Goal: Task Accomplishment & Management: Manage account settings

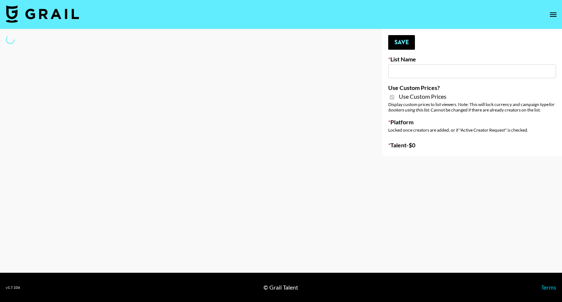
type input "[PERSON_NAME] AI"
checkbox input "true"
select select "Brand"
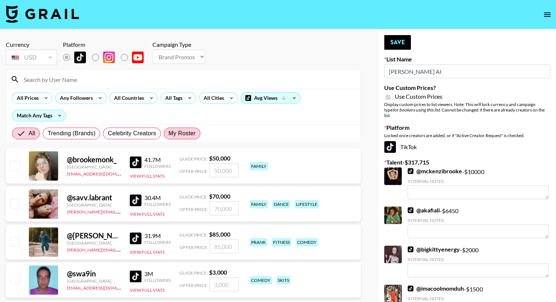
click at [187, 132] on span "My Roster" at bounding box center [182, 133] width 27 height 9
click at [169, 134] on input "My Roster" at bounding box center [169, 134] width 0 height 0
radio input "true"
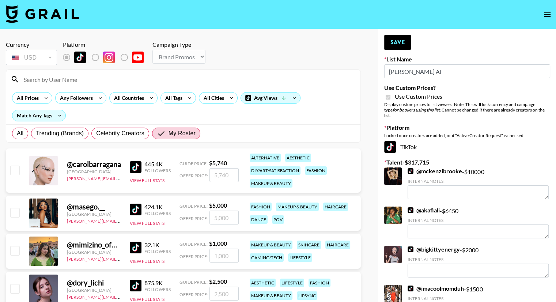
click at [410, 168] on img at bounding box center [411, 171] width 6 height 6
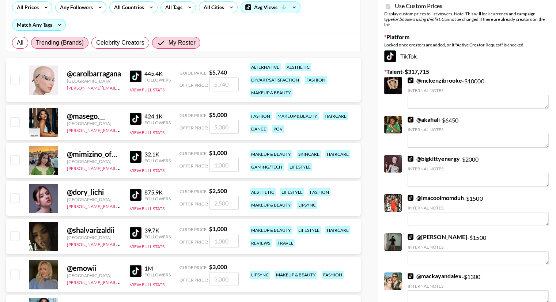
scroll to position [91, 0]
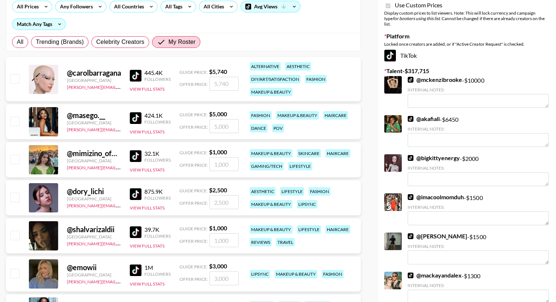
click at [15, 80] on input "checkbox" at bounding box center [14, 78] width 9 height 9
checkbox input "true"
drag, startPoint x: 226, startPoint y: 83, endPoint x: 178, endPoint y: 76, distance: 48.1
click at [178, 76] on div "@ carolbarragana [GEOGRAPHIC_DATA] [PERSON_NAME][EMAIL_ADDRESS][PERSON_NAME][DO…" at bounding box center [183, 79] width 355 height 44
type input "3000"
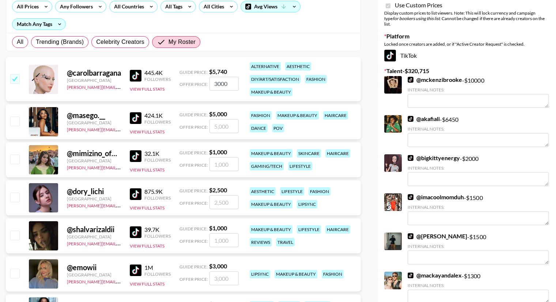
click at [16, 161] on input "checkbox" at bounding box center [14, 159] width 9 height 9
checkbox input "true"
type input "1000"
click at [16, 199] on input "checkbox" at bounding box center [14, 197] width 9 height 9
checkbox input "true"
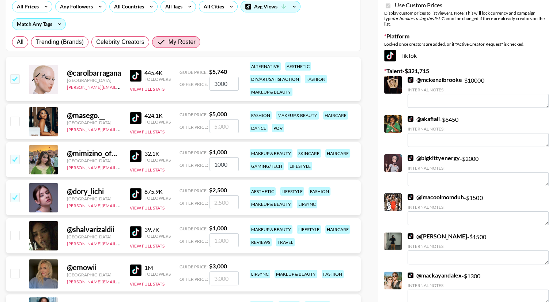
type input "2500"
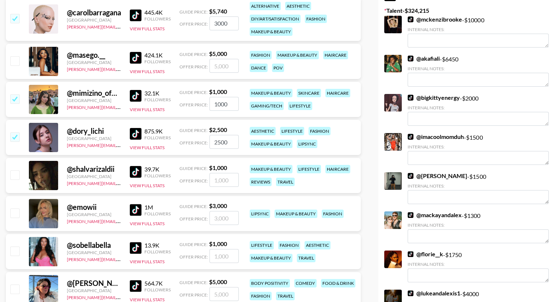
scroll to position [165, 0]
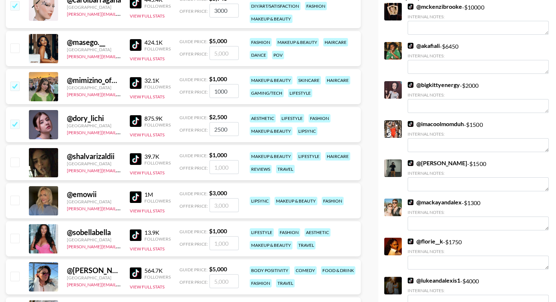
click at [12, 163] on input "checkbox" at bounding box center [14, 162] width 9 height 9
checkbox input "true"
type input "1000"
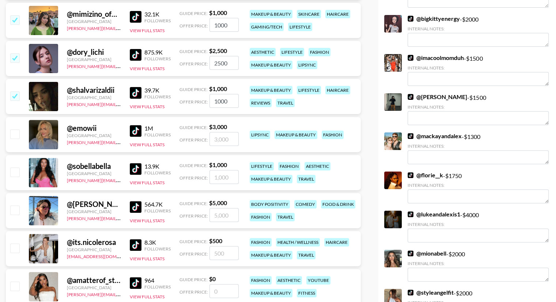
scroll to position [238, 0]
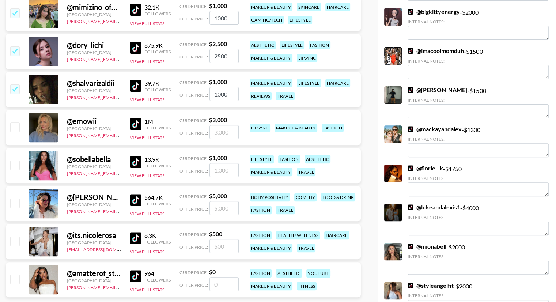
click at [14, 128] on input "checkbox" at bounding box center [14, 127] width 9 height 9
checkbox input "true"
type input "3000"
click at [13, 168] on input "checkbox" at bounding box center [14, 165] width 9 height 9
checkbox input "true"
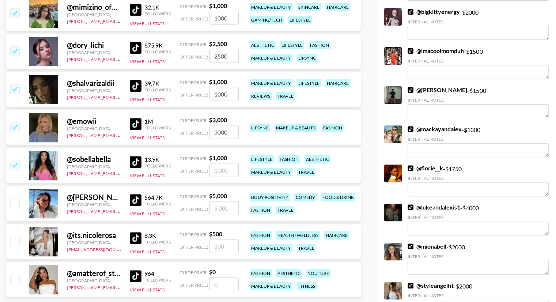
type input "1000"
click at [15, 201] on input "checkbox" at bounding box center [14, 203] width 9 height 9
checkbox input "true"
type input "5000"
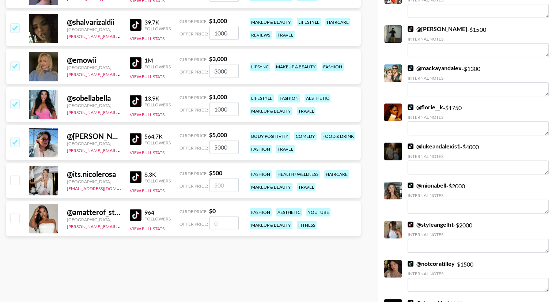
scroll to position [311, 0]
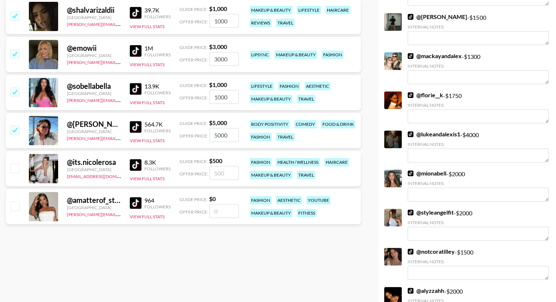
click at [216, 135] on input "5000" at bounding box center [224, 135] width 29 height 14
checkbox input "false"
checkbox input "true"
type input "3000"
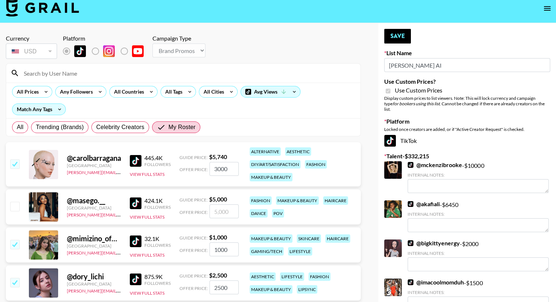
scroll to position [0, 0]
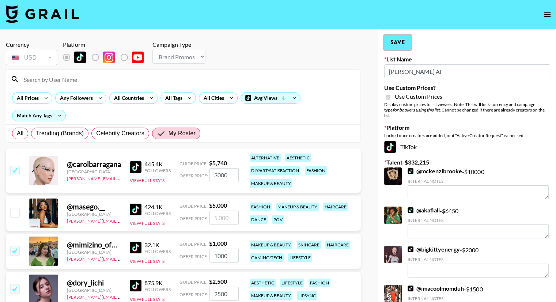
click at [399, 46] on button "Save" at bounding box center [397, 42] width 27 height 15
